Goal: Task Accomplishment & Management: Use online tool/utility

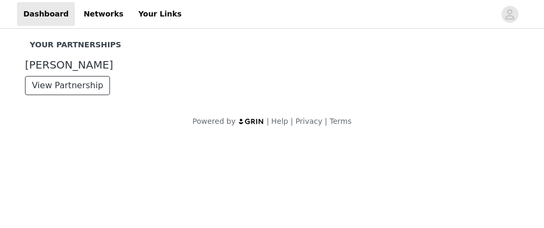
click at [69, 91] on button "View Partnership" at bounding box center [67, 85] width 85 height 19
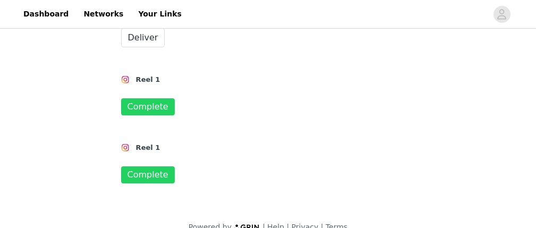
scroll to position [411, 0]
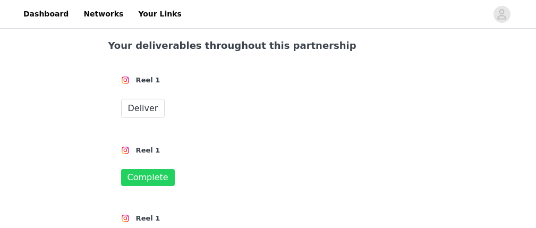
click at [142, 80] on div "Reel 1 Deliver" at bounding box center [268, 96] width 320 height 70
click at [142, 102] on span "Deliver" at bounding box center [143, 108] width 30 height 13
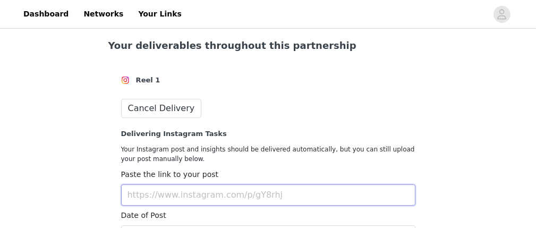
click at [176, 184] on input "text" at bounding box center [268, 194] width 294 height 21
paste input "[URL][DOMAIN_NAME]"
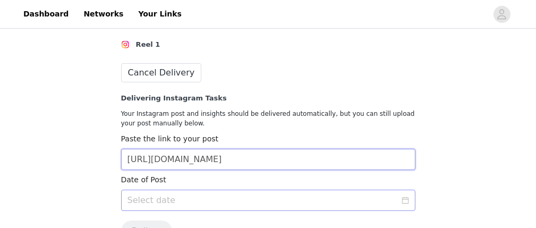
type input "[URL][DOMAIN_NAME]"
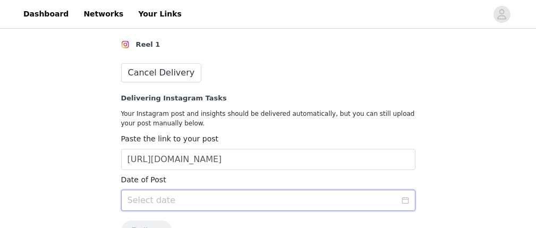
click at [197, 190] on input at bounding box center [268, 200] width 294 height 21
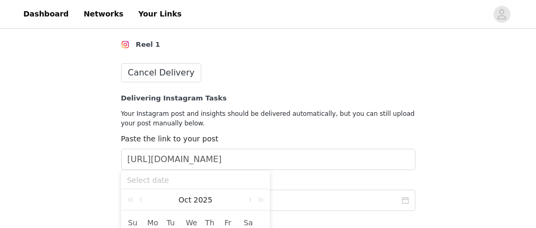
scroll to position [517, 0]
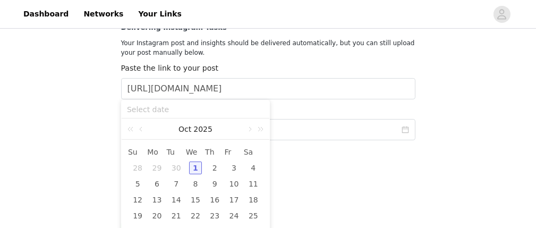
click at [180, 170] on div "30" at bounding box center [176, 168] width 13 height 13
type input "[DATE]"
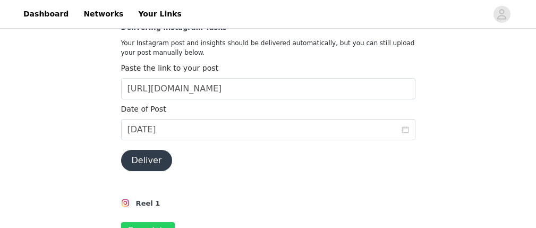
scroll to position [553, 0]
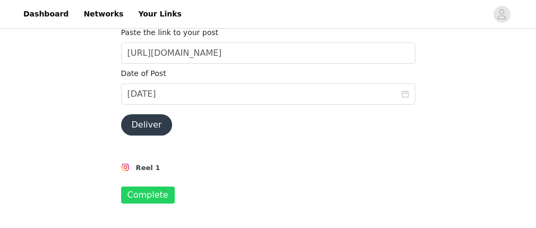
click at [149, 115] on button "Deliver" at bounding box center [147, 124] width 52 height 21
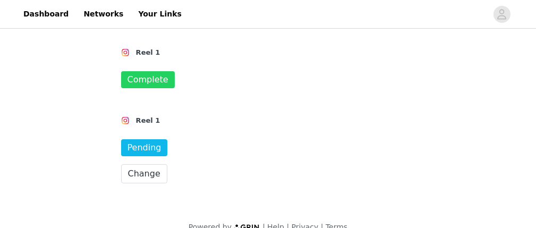
scroll to position [471, 0]
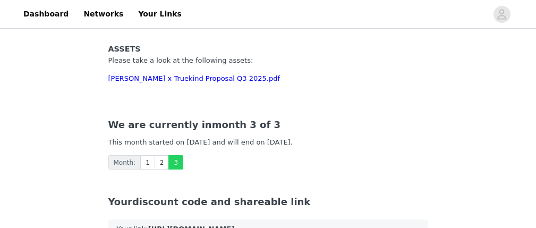
scroll to position [471, 0]
